Goal: Information Seeking & Learning: Understand process/instructions

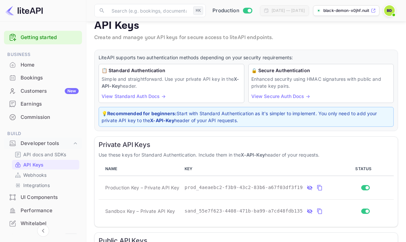
scroll to position [16, 0]
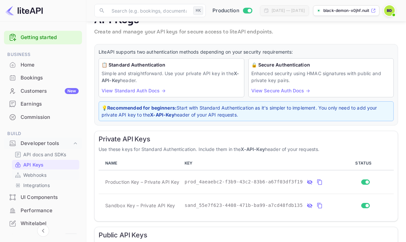
click at [30, 179] on div "Webhooks" at bounding box center [45, 175] width 67 height 10
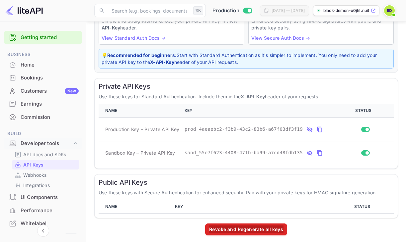
scroll to position [73, 0]
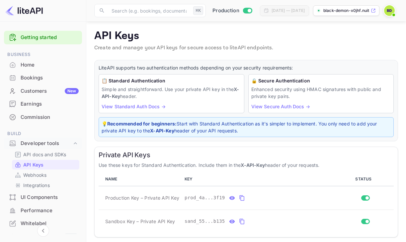
scroll to position [73, 0]
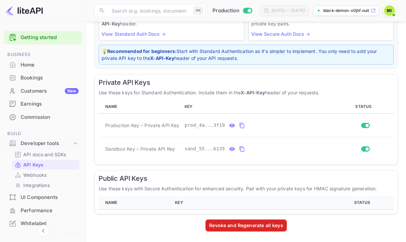
click at [283, 203] on th "KEY" at bounding box center [253, 203] width 162 height 14
click at [281, 202] on th "KEY" at bounding box center [253, 203] width 162 height 14
click at [44, 154] on p "API docs and SDKs" at bounding box center [44, 154] width 43 height 7
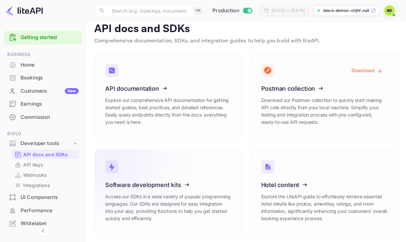
scroll to position [6, 0]
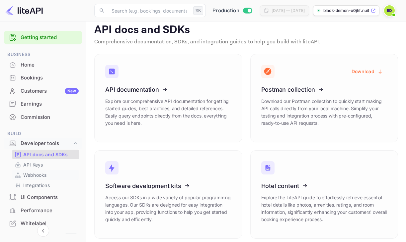
click at [37, 178] on p "Webhooks" at bounding box center [34, 175] width 23 height 7
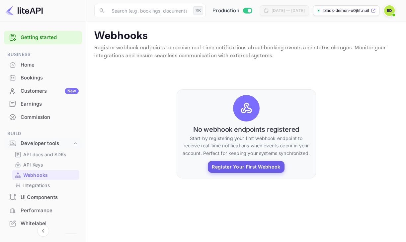
click at [247, 166] on button "Register Your First Webhook" at bounding box center [246, 167] width 76 height 12
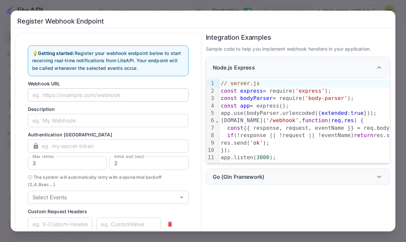
click at [107, 94] on input "text" at bounding box center [108, 95] width 160 height 13
click at [344, 1] on div "Register Webhook Endpoint 💡 Getting started: Register your webhook endpoint bel…" at bounding box center [203, 121] width 406 height 242
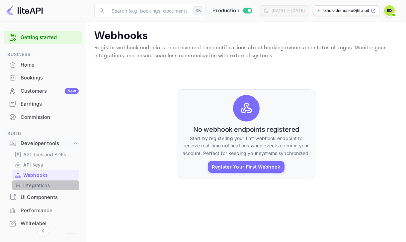
click at [37, 181] on div "Integrations" at bounding box center [45, 186] width 67 height 10
click at [39, 183] on p "Integrations" at bounding box center [36, 185] width 27 height 7
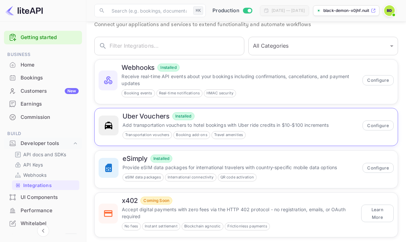
scroll to position [22, 0]
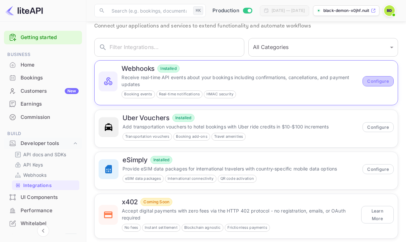
click at [374, 80] on button "Configure" at bounding box center [377, 81] width 31 height 10
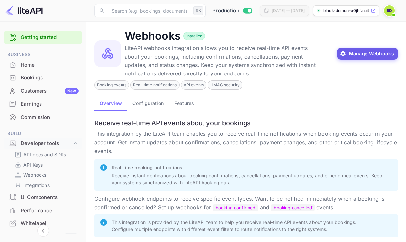
click at [371, 53] on button "Manage Webhooks" at bounding box center [367, 54] width 61 height 12
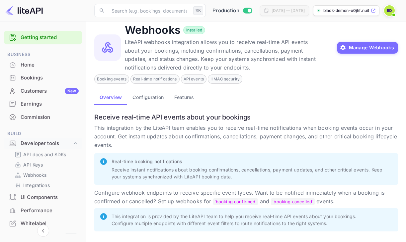
click at [139, 97] on button "Configuration" at bounding box center [148, 97] width 42 height 16
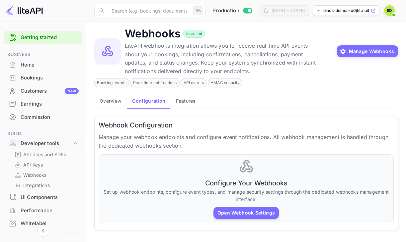
scroll to position [3, 0]
click at [196, 106] on button "Features" at bounding box center [185, 101] width 30 height 16
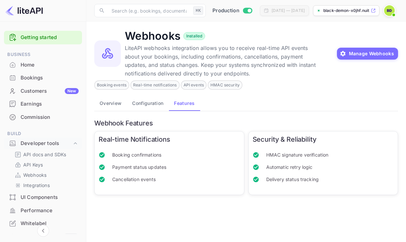
scroll to position [0, 0]
click at [105, 108] on button "Overview" at bounding box center [110, 103] width 32 height 16
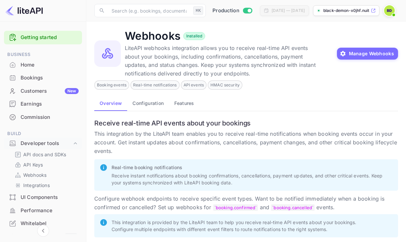
scroll to position [8, 0]
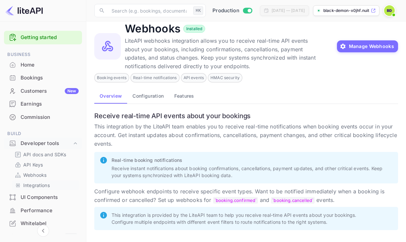
click at [53, 185] on link "Integrations" at bounding box center [46, 185] width 62 height 7
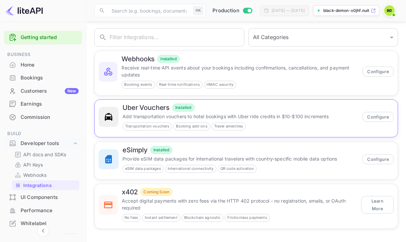
scroll to position [32, 0]
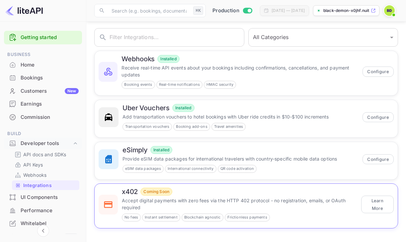
click at [303, 203] on p "Accept digital payments with zero fees via the HTTP 402 protocol - no registrat…" at bounding box center [239, 204] width 235 height 14
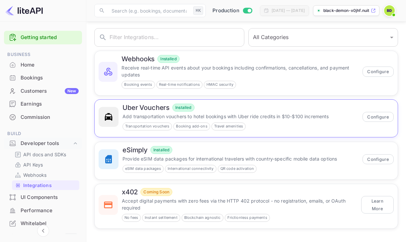
scroll to position [32, 0]
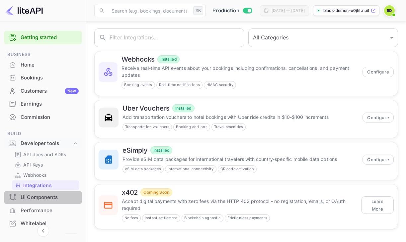
click at [43, 197] on div "UI Components" at bounding box center [50, 198] width 58 height 8
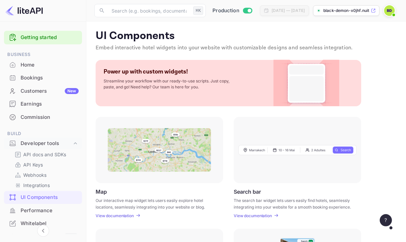
click at [142, 175] on div at bounding box center [158, 150] width 127 height 66
click at [116, 215] on p "View documentation" at bounding box center [114, 216] width 38 height 5
click at [46, 153] on p "API docs and SDKs" at bounding box center [44, 154] width 43 height 7
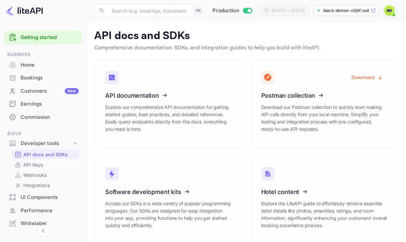
click at [47, 165] on link "API Keys" at bounding box center [46, 164] width 62 height 7
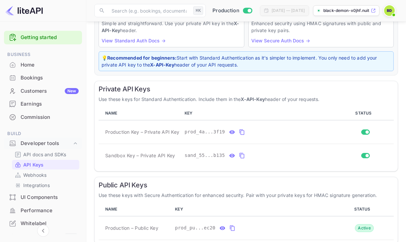
scroll to position [96, 0]
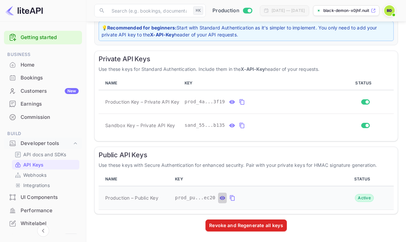
click at [220, 196] on icon "public api keys table" at bounding box center [222, 198] width 6 height 8
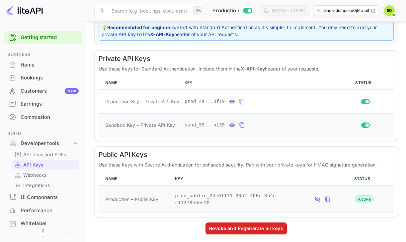
click at [232, 124] on icon "private api keys table" at bounding box center [232, 125] width 6 height 4
click at [232, 103] on icon "private api keys table" at bounding box center [232, 102] width 6 height 4
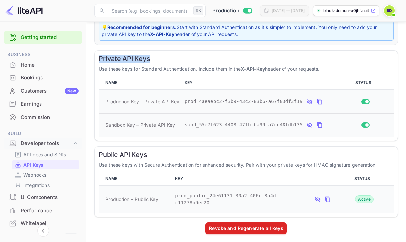
drag, startPoint x: 152, startPoint y: 59, endPoint x: 99, endPoint y: 61, distance: 53.4
click at [99, 61] on h6 "Private API Keys" at bounding box center [245, 59] width 295 height 8
copy h6 "Private API Keys"
drag, startPoint x: 179, startPoint y: 102, endPoint x: 100, endPoint y: 103, distance: 79.3
click at [100, 103] on td "Production Key – Private API Key" at bounding box center [139, 102] width 83 height 24
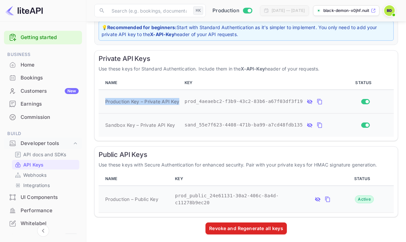
copy span "Production Key – Private API Key"
click at [319, 99] on icon "private api keys table" at bounding box center [319, 102] width 5 height 6
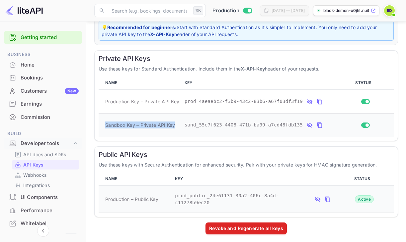
drag, startPoint x: 173, startPoint y: 126, endPoint x: 102, endPoint y: 126, distance: 71.6
click at [102, 126] on td "Sandbox Key – Private API Key" at bounding box center [139, 125] width 83 height 24
copy span "Sandbox Key – Private API Key"
click at [321, 124] on icon "private api keys table" at bounding box center [319, 126] width 5 height 6
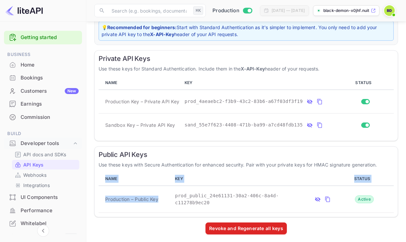
drag, startPoint x: 160, startPoint y: 200, endPoint x: 95, endPoint y: 196, distance: 64.5
click at [95, 196] on div "Public API Keys Use these keys with Secure Authentication for enhanced security…" at bounding box center [245, 182] width 303 height 71
drag, startPoint x: 103, startPoint y: 199, endPoint x: 172, endPoint y: 198, distance: 69.6
click at [172, 198] on tr "Production – Public Key prod_public_24e61131-30a2-406c-8a4d-c11278b9ec20 Active" at bounding box center [245, 199] width 295 height 27
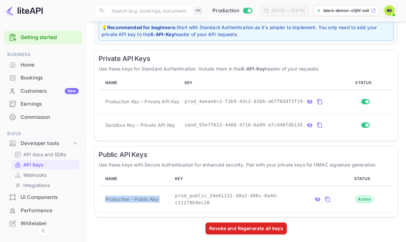
copy span "Production – Public Key"
click at [331, 198] on button "public api keys table" at bounding box center [327, 199] width 9 height 11
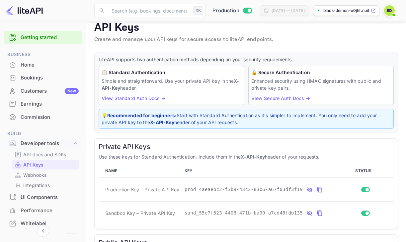
scroll to position [0, 0]
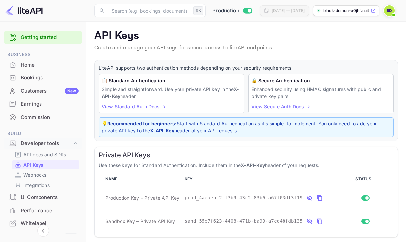
click at [138, 94] on p "Simple and straightforward. Use your private API key in the X-API-Key header." at bounding box center [171, 93] width 140 height 14
click at [156, 108] on link "View Standard Auth Docs →" at bounding box center [133, 107] width 64 height 6
click at [303, 107] on link "View Secure Auth Docs →" at bounding box center [280, 107] width 59 height 6
